Goal: Information Seeking & Learning: Learn about a topic

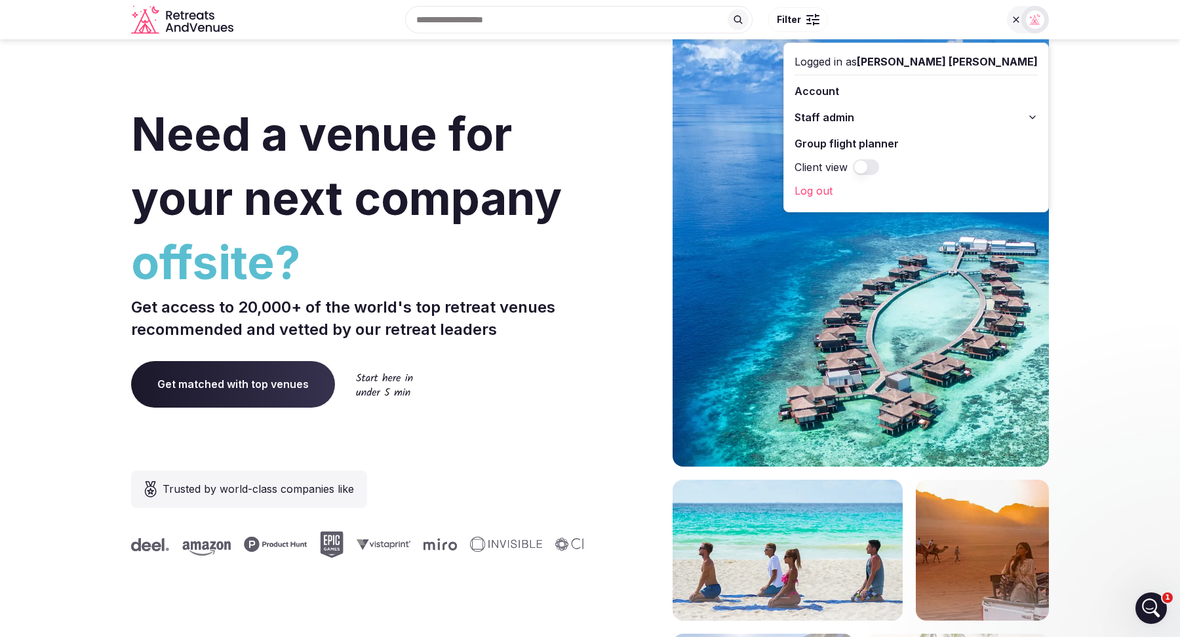
click at [1028, 113] on button "Staff admin" at bounding box center [916, 117] width 243 height 21
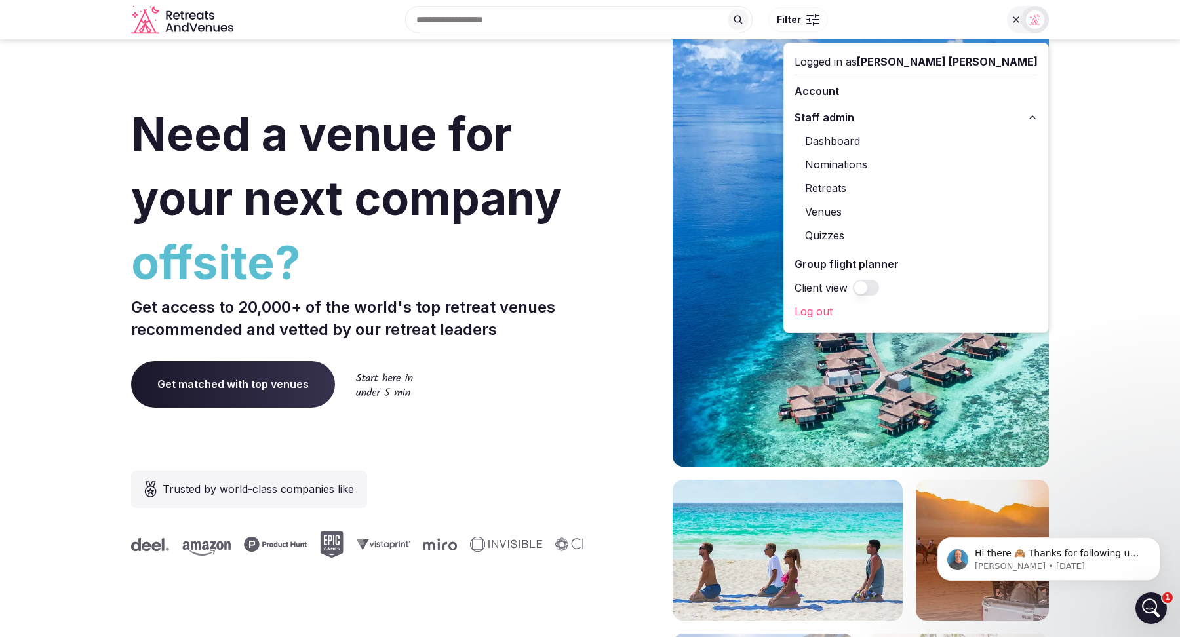
click at [340, 121] on span "Need a venue for your next company" at bounding box center [346, 166] width 431 height 120
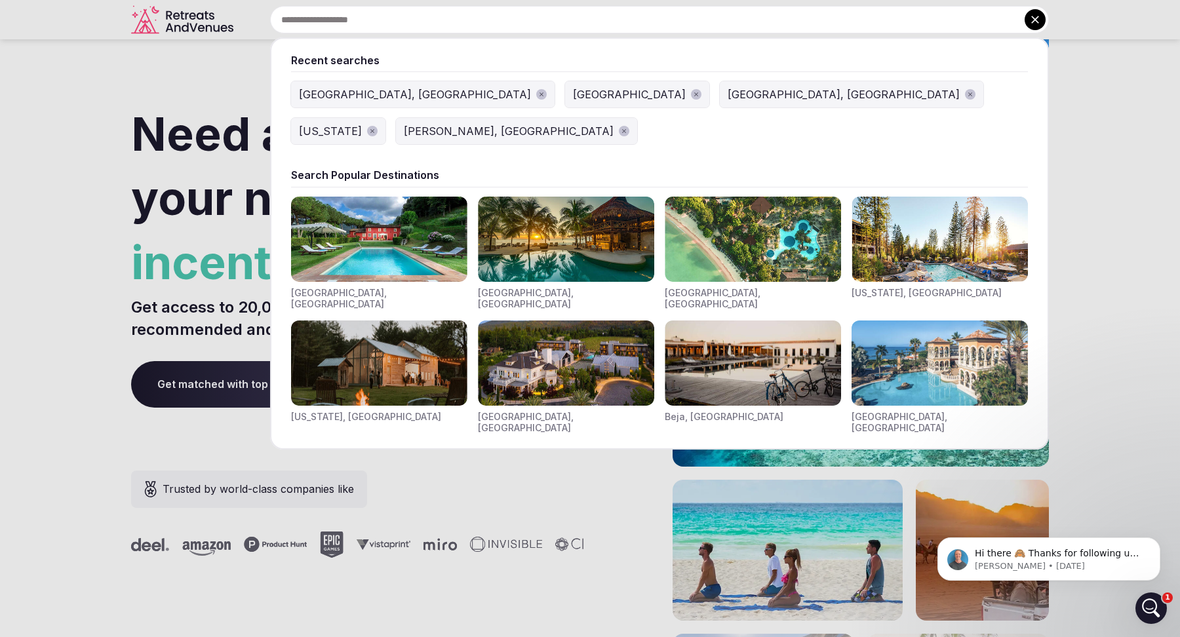
click at [480, 27] on input "text" at bounding box center [659, 20] width 779 height 28
click at [208, 104] on div at bounding box center [590, 318] width 1180 height 637
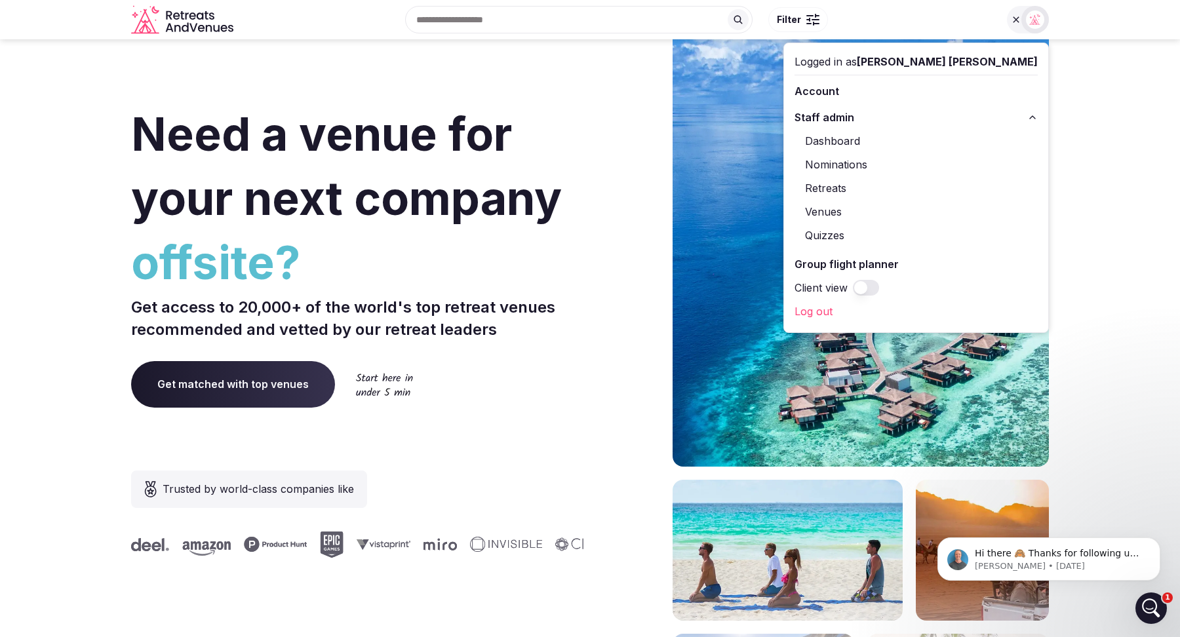
click at [931, 211] on link "Venues" at bounding box center [916, 211] width 243 height 21
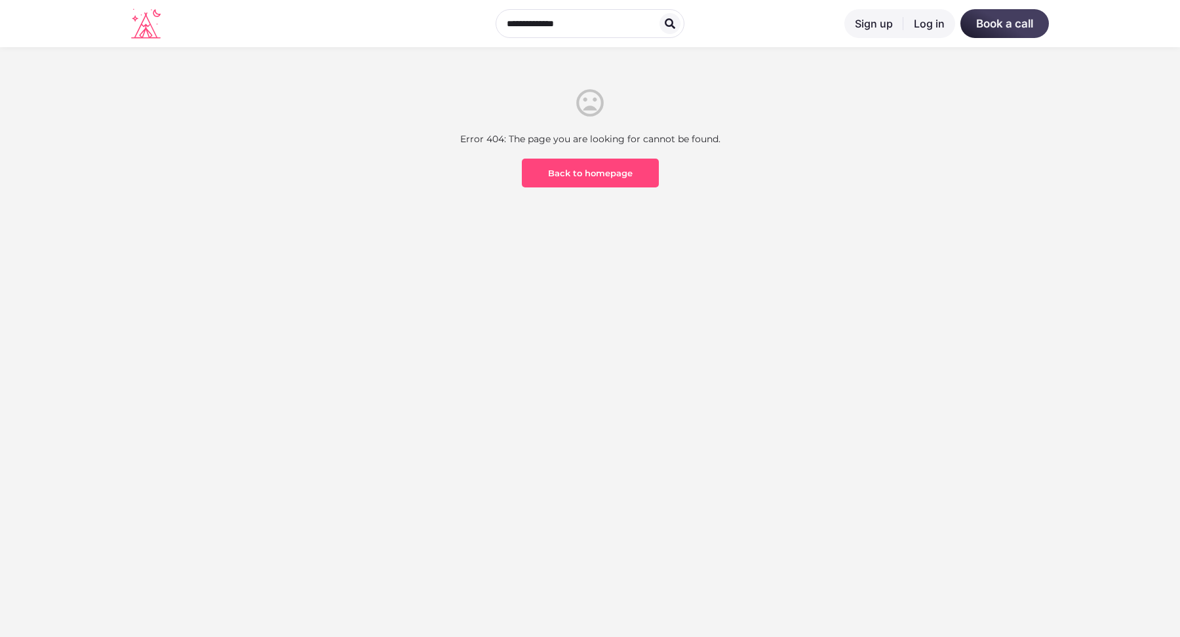
click at [921, 30] on link "Log in" at bounding box center [930, 23] width 52 height 29
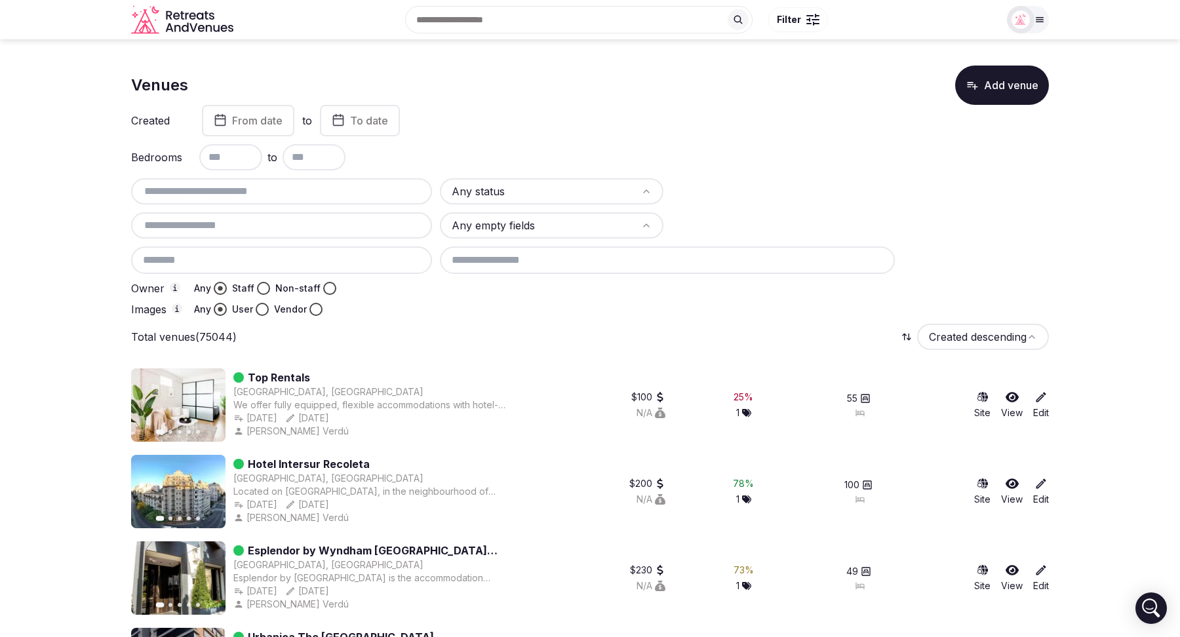
click at [181, 188] on input "text" at bounding box center [281, 192] width 291 height 16
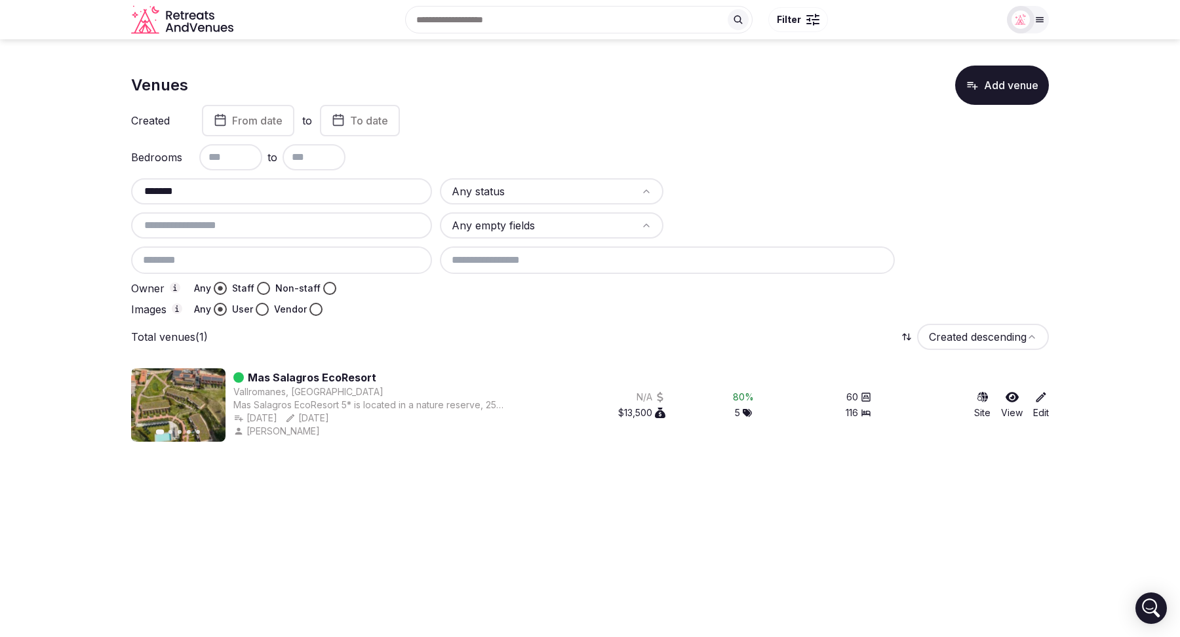
type input "*******"
click at [742, 395] on div "80 %" at bounding box center [743, 397] width 21 height 13
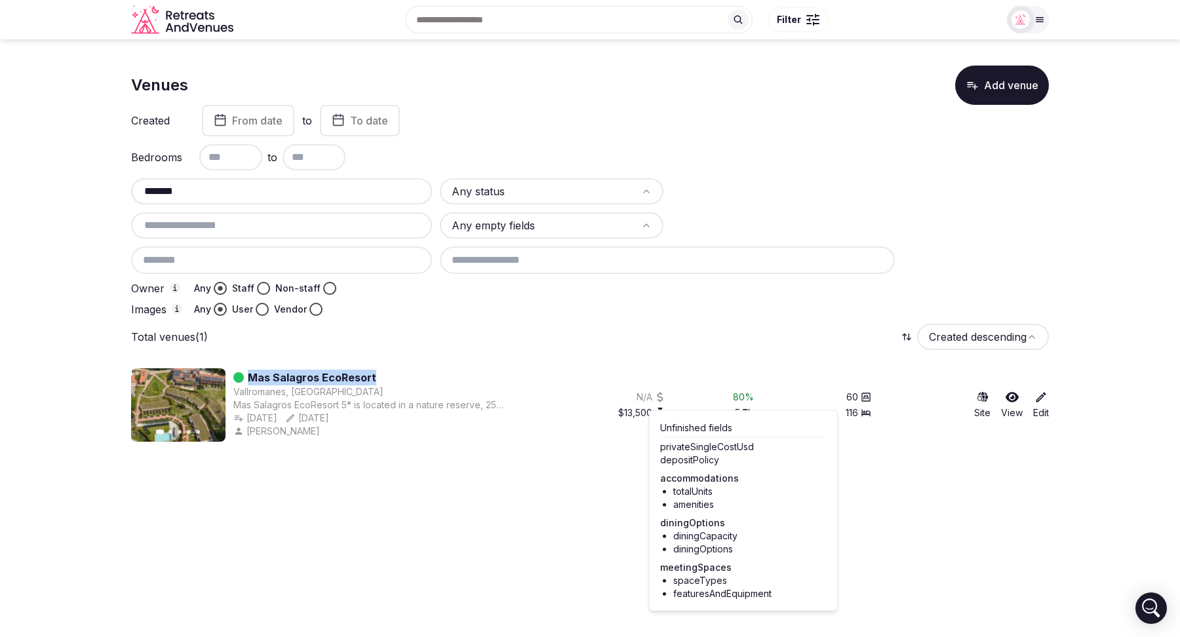
click at [580, 525] on html "Recent searches Tuscany, Italy Italy Barcelona, Spain Colorado Crawford, CO Sea…" at bounding box center [590, 318] width 1180 height 637
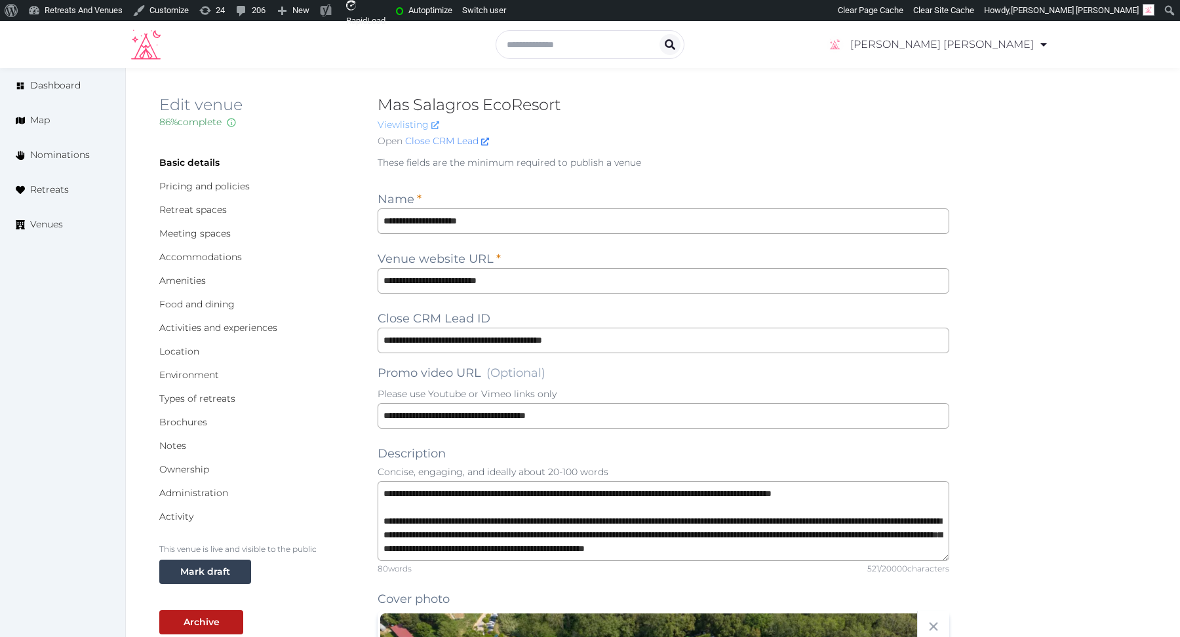
click at [406, 122] on link "View listing" at bounding box center [409, 125] width 62 height 12
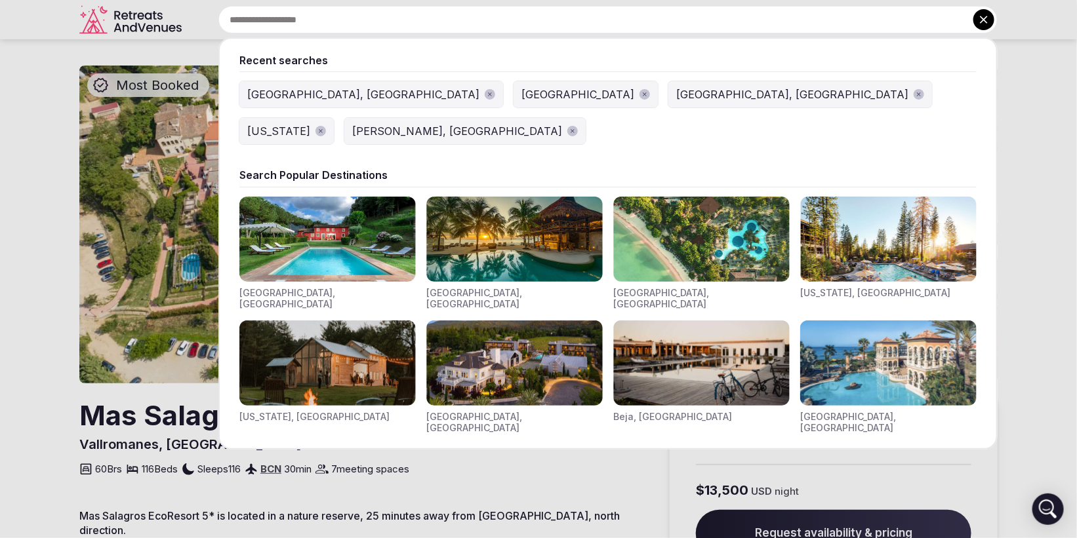
click at [458, 22] on input "text" at bounding box center [607, 20] width 779 height 28
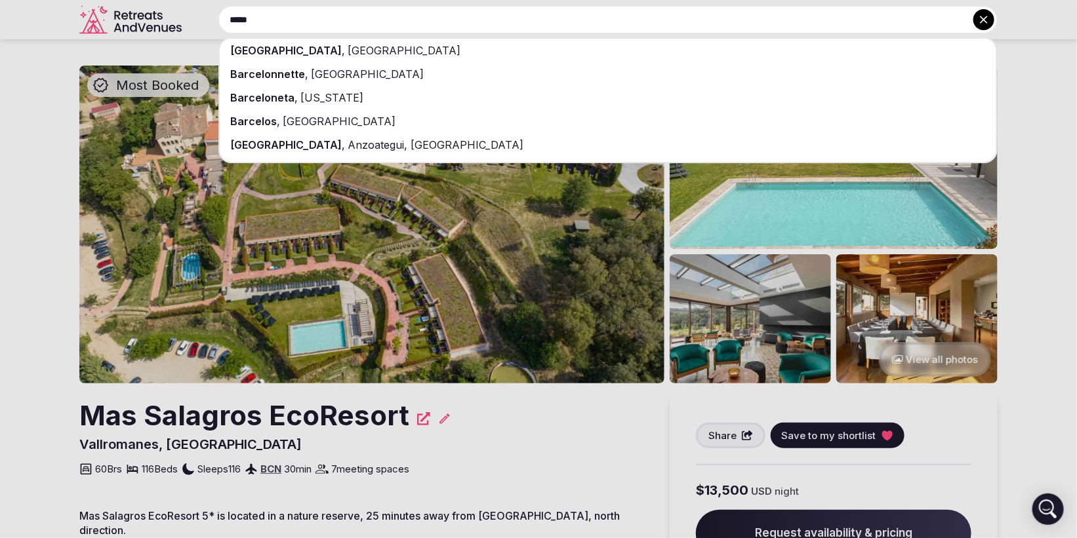
type input "*****"
click at [464, 46] on div "[GEOGRAPHIC_DATA] , [GEOGRAPHIC_DATA]" at bounding box center [608, 51] width 776 height 24
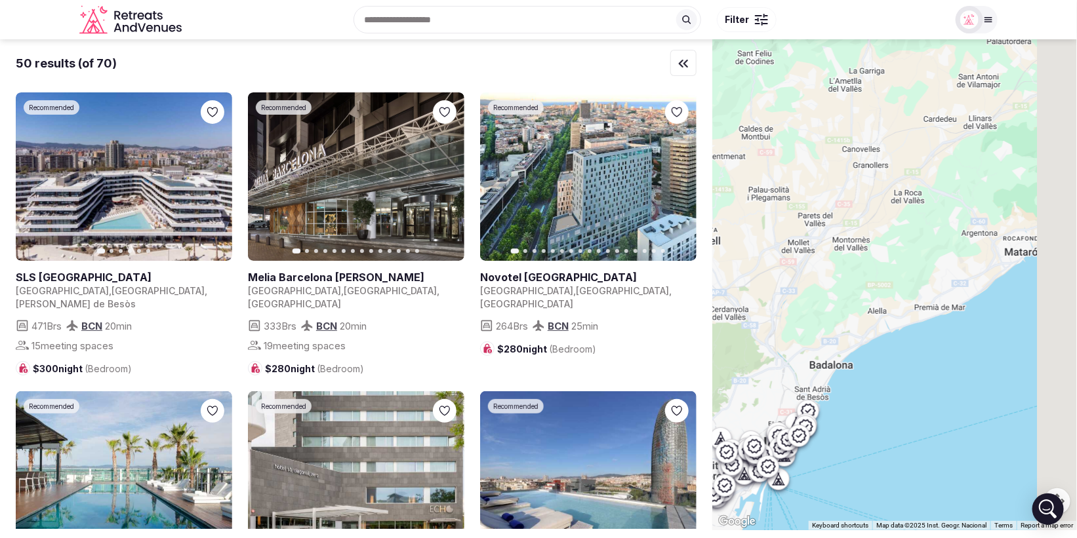
drag, startPoint x: 1006, startPoint y: 153, endPoint x: 839, endPoint y: 309, distance: 228.3
click at [839, 309] on div at bounding box center [894, 284] width 365 height 491
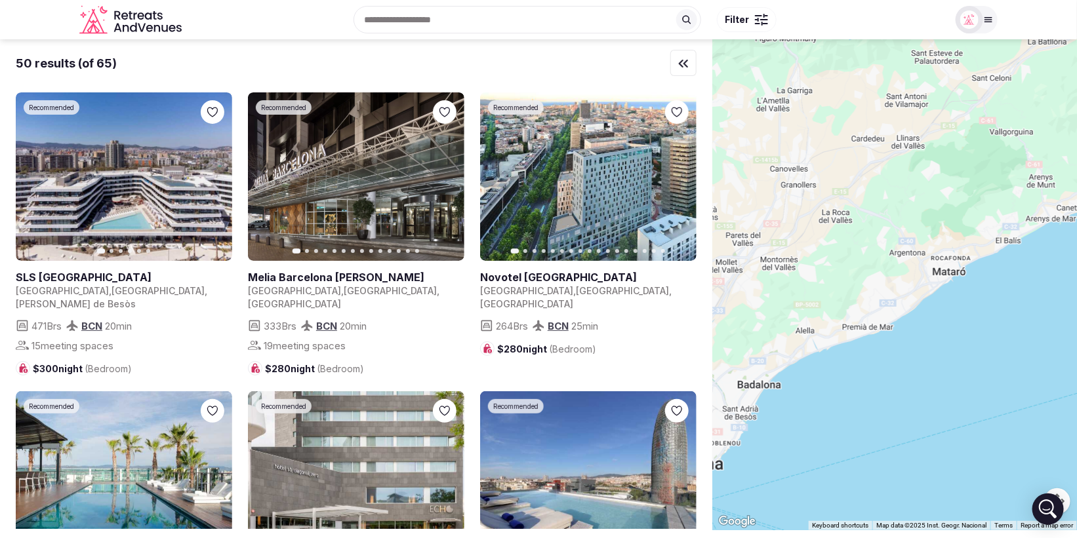
drag, startPoint x: 921, startPoint y: 275, endPoint x: 847, endPoint y: 295, distance: 76.8
click at [847, 295] on div at bounding box center [894, 284] width 365 height 491
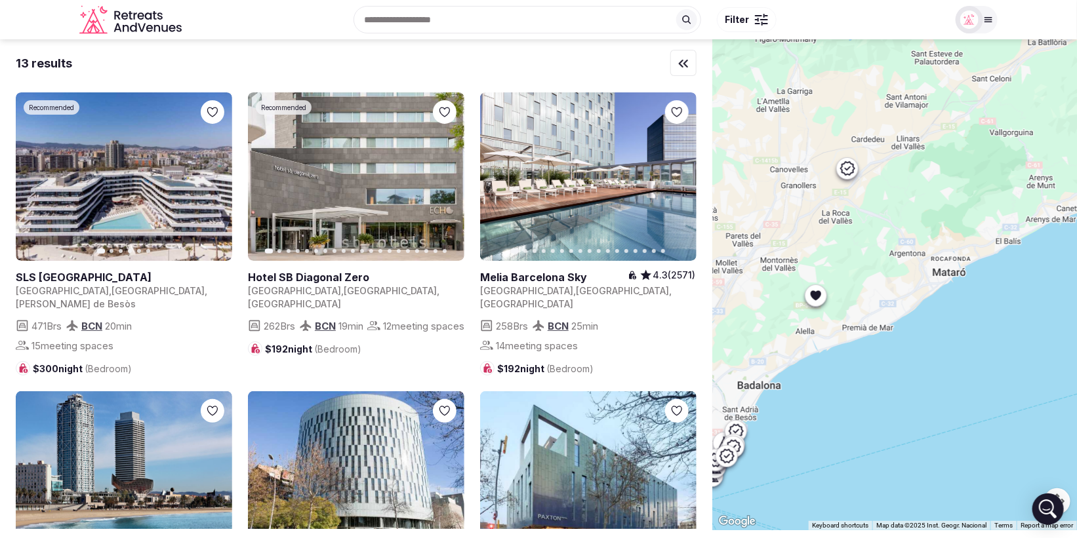
click at [812, 294] on icon at bounding box center [815, 296] width 10 height 10
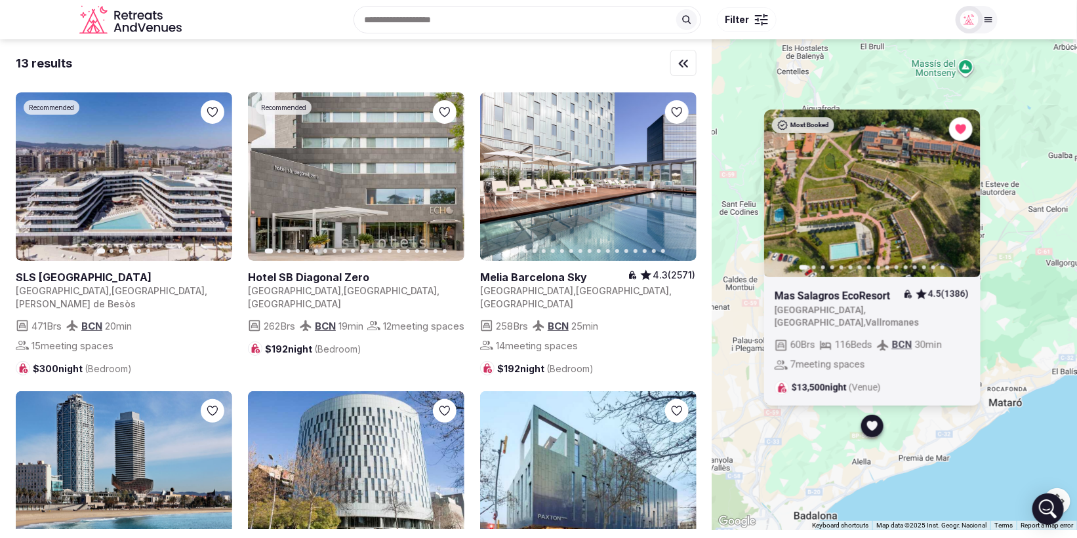
drag, startPoint x: 894, startPoint y: 325, endPoint x: 952, endPoint y: 458, distance: 144.5
click at [952, 458] on div "Most Booked Previous slide Next slide Mas Salagros EcoResort 4.5 (1386) [GEOGRA…" at bounding box center [894, 284] width 365 height 491
